Goal: Check status

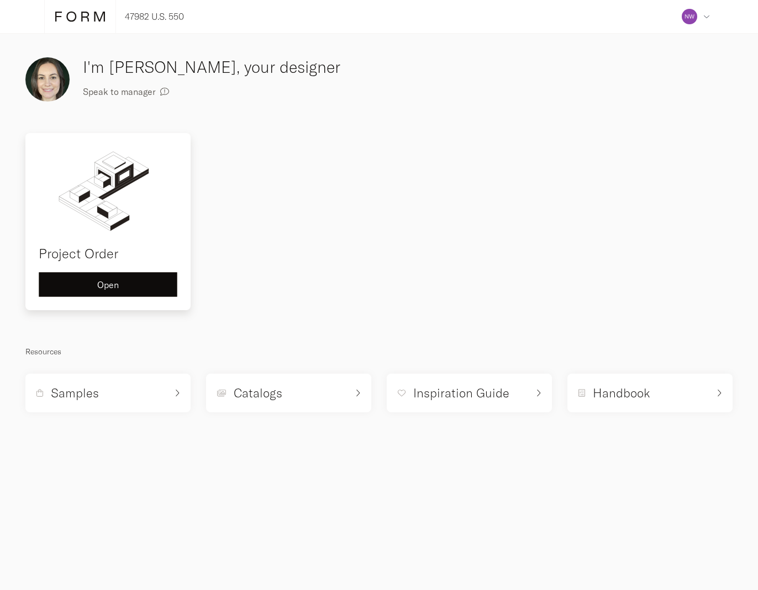
click at [140, 287] on div "Open" at bounding box center [108, 285] width 120 height 9
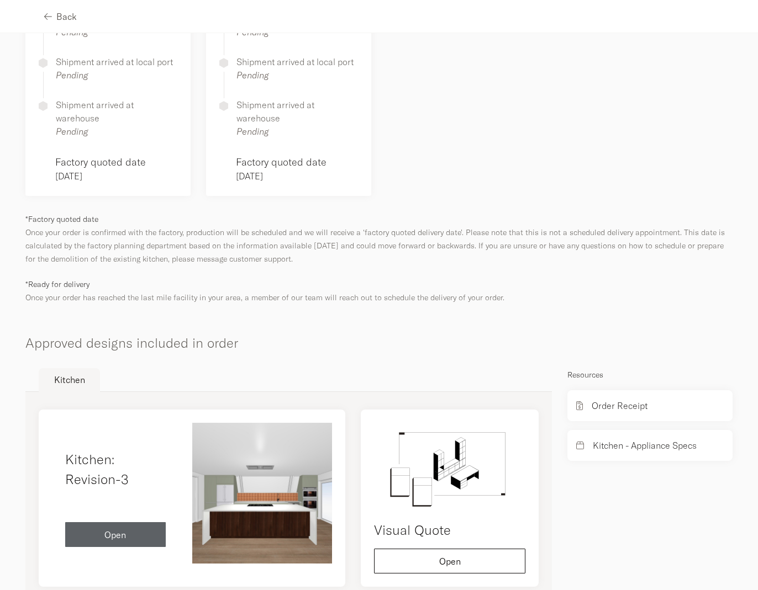
scroll to position [400, 0]
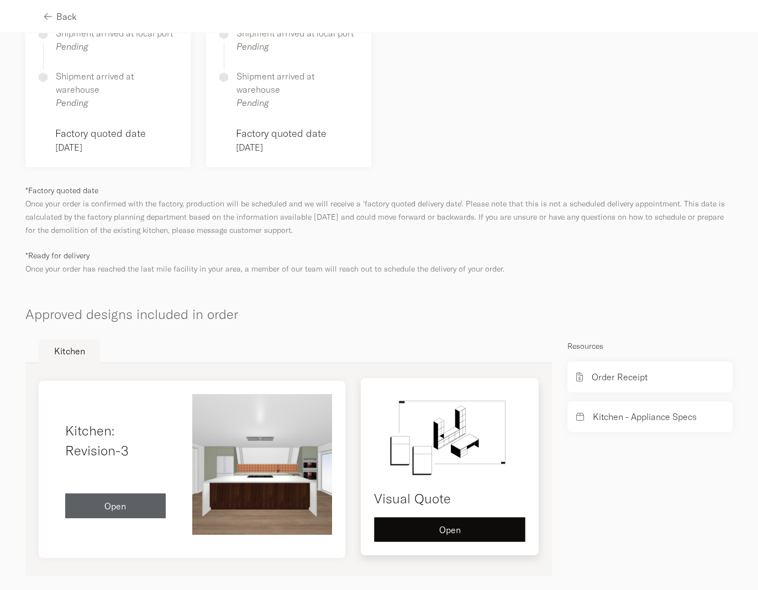
click at [460, 526] on div "Open" at bounding box center [449, 530] width 133 height 9
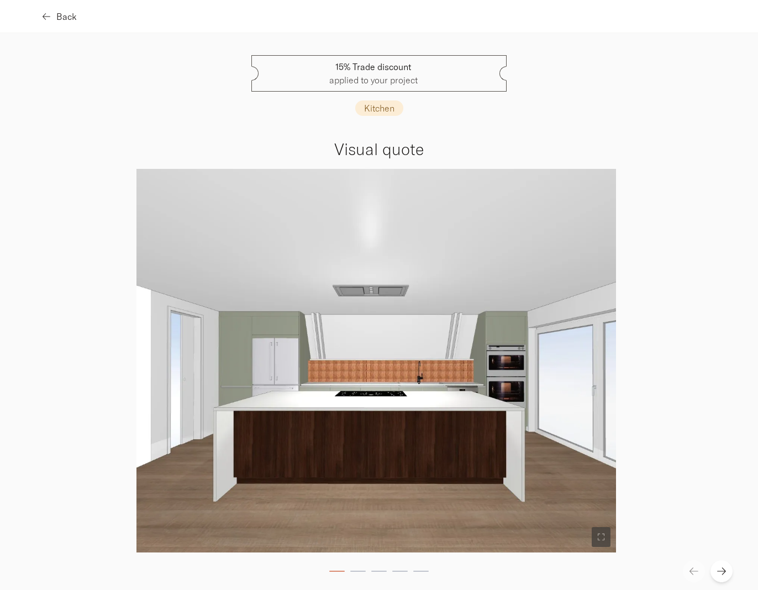
click at [51, 11] on button "Back" at bounding box center [60, 16] width 33 height 25
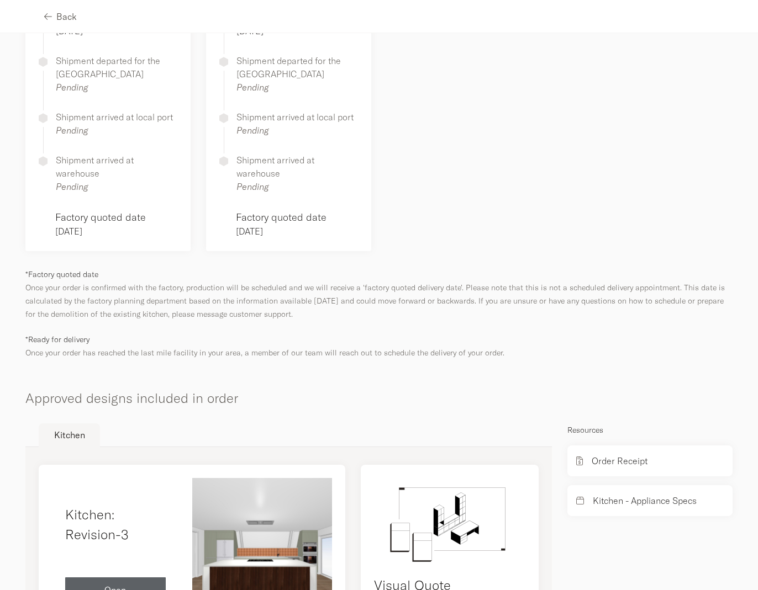
scroll to position [400, 0]
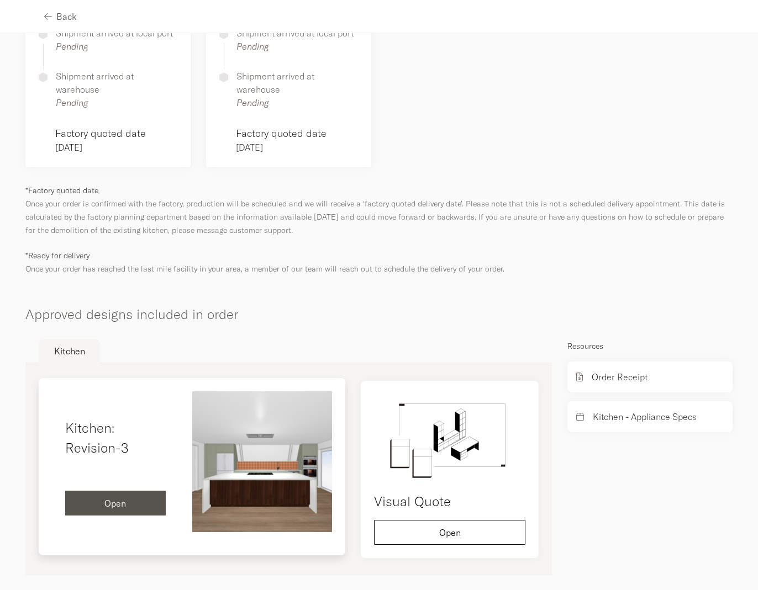
click at [125, 498] on button "Open" at bounding box center [115, 503] width 101 height 25
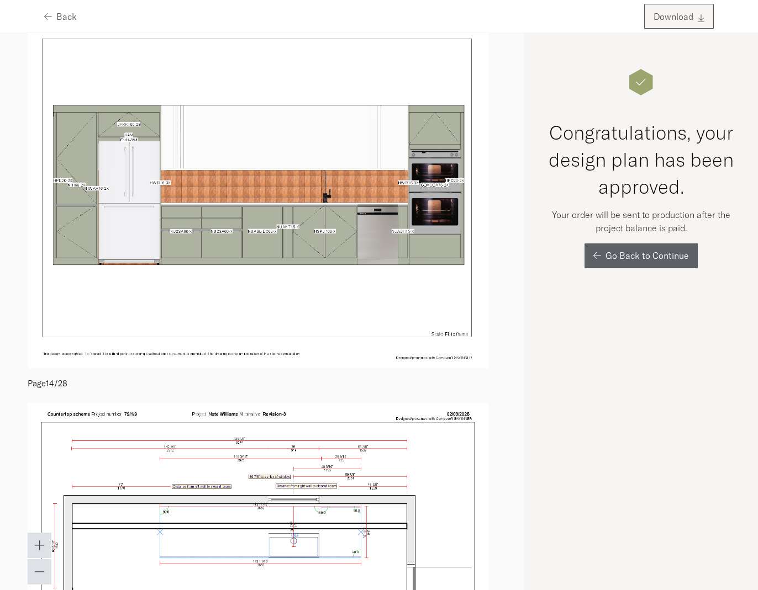
click at [700, 14] on icon "button" at bounding box center [701, 18] width 7 height 9
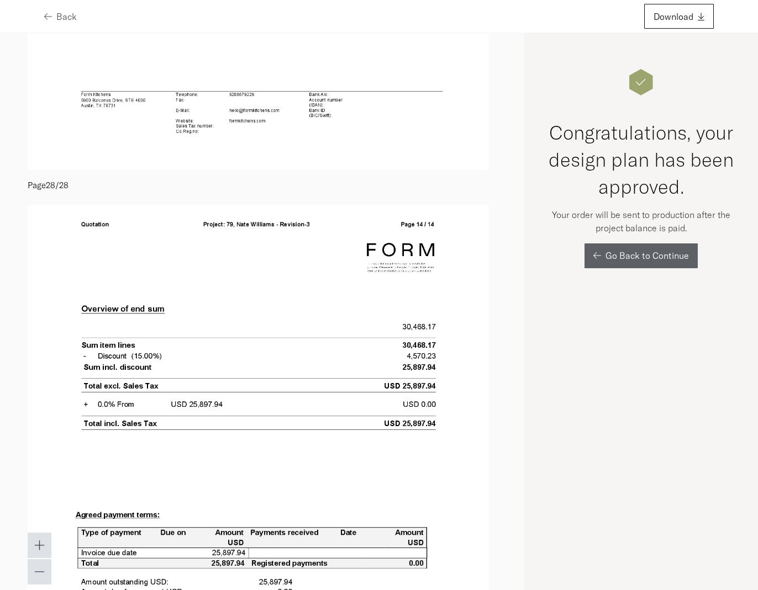
scroll to position [13548, 0]
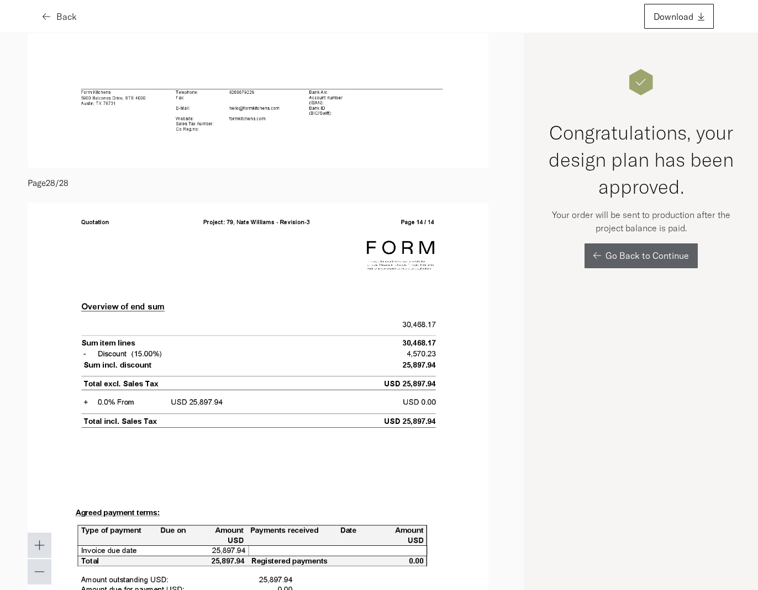
click at [55, 11] on button "Back" at bounding box center [60, 16] width 33 height 25
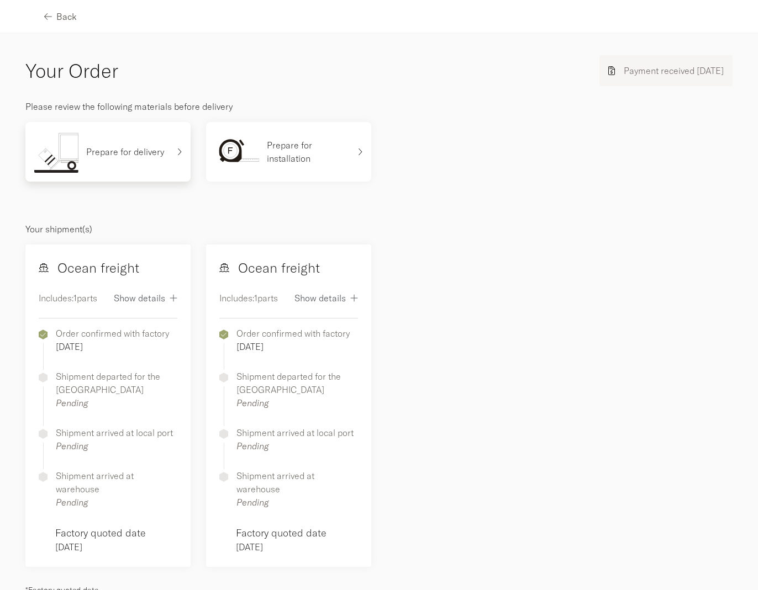
click at [139, 152] on p "Prepare for delivery" at bounding box center [125, 151] width 78 height 13
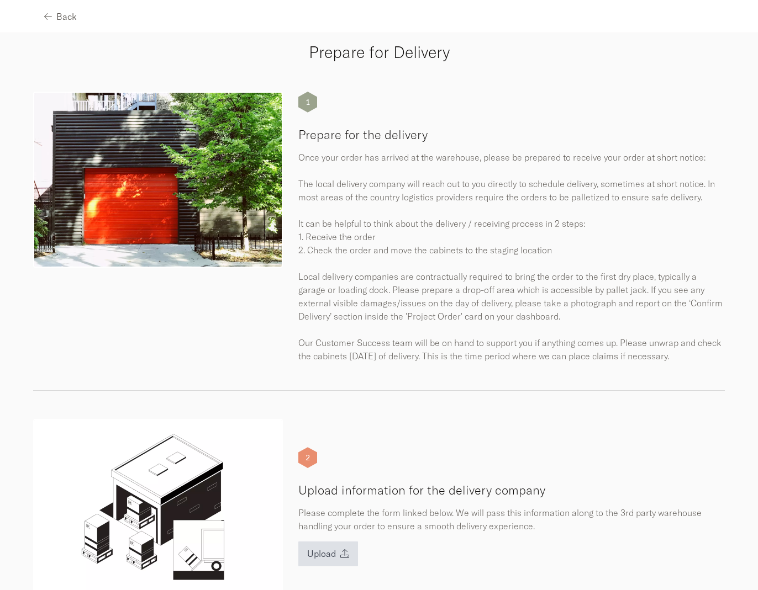
scroll to position [39, 0]
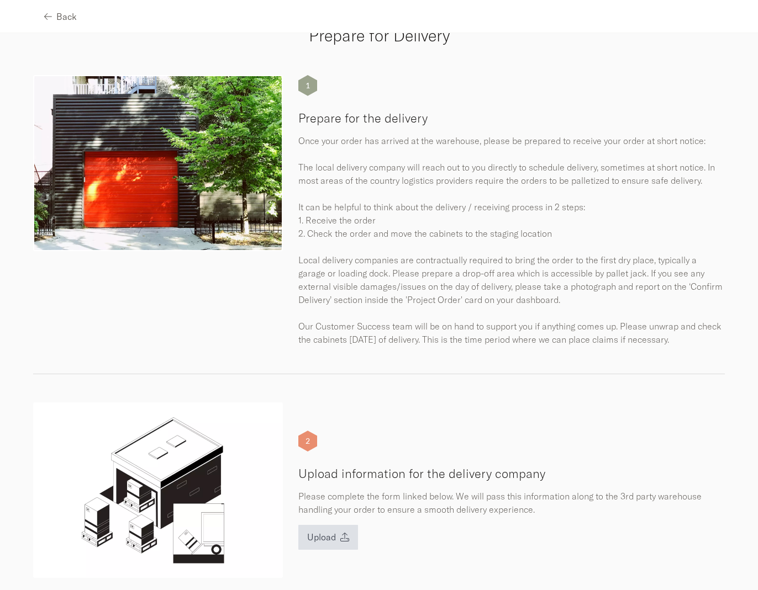
click at [440, 288] on p "Once your order has arrived at the warehouse, please be prepared to receive you…" at bounding box center [511, 240] width 426 height 212
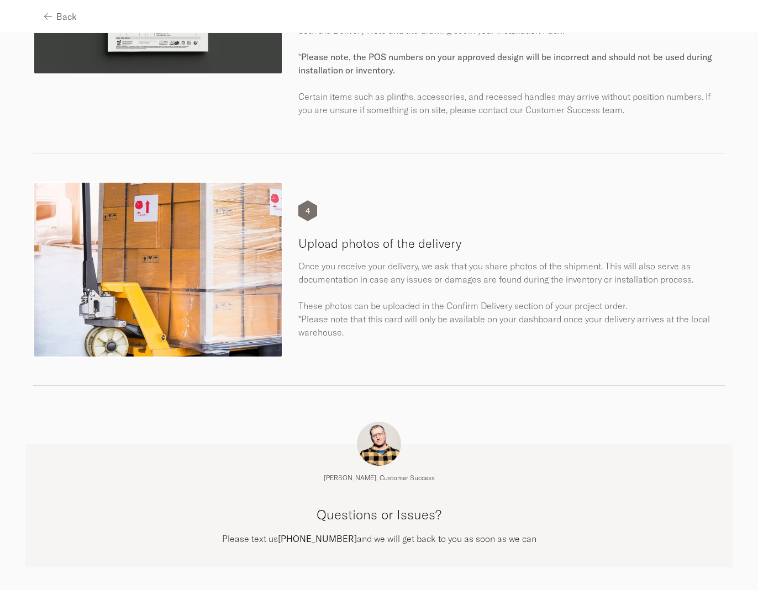
scroll to position [780, 0]
